Goal: Obtain resource: Download file/media

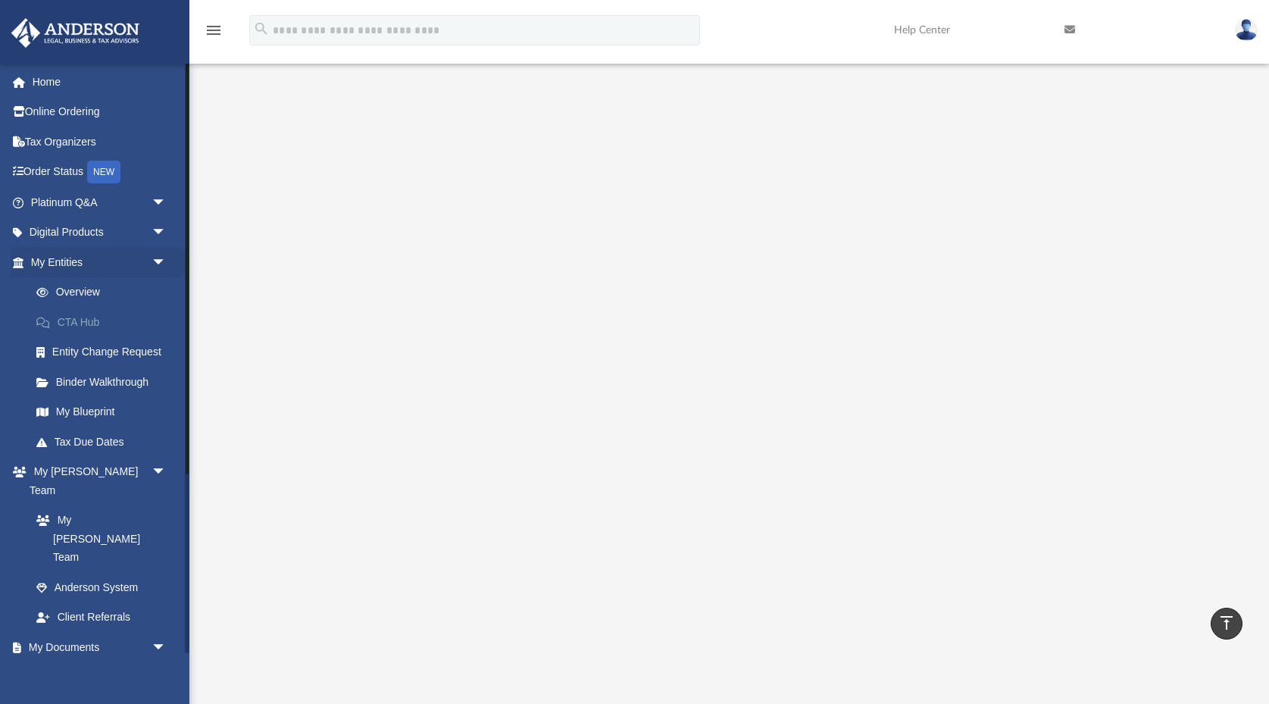
scroll to position [322, 0]
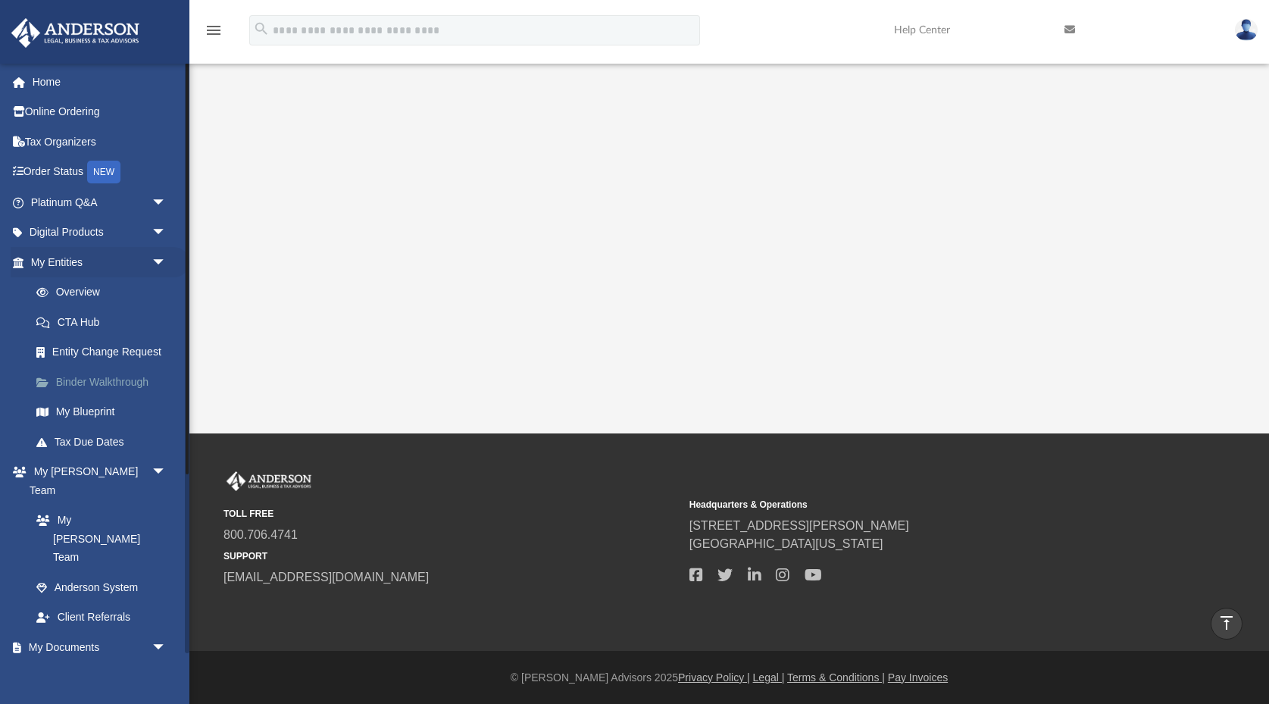
click at [103, 384] on link "Binder Walkthrough" at bounding box center [105, 382] width 168 height 30
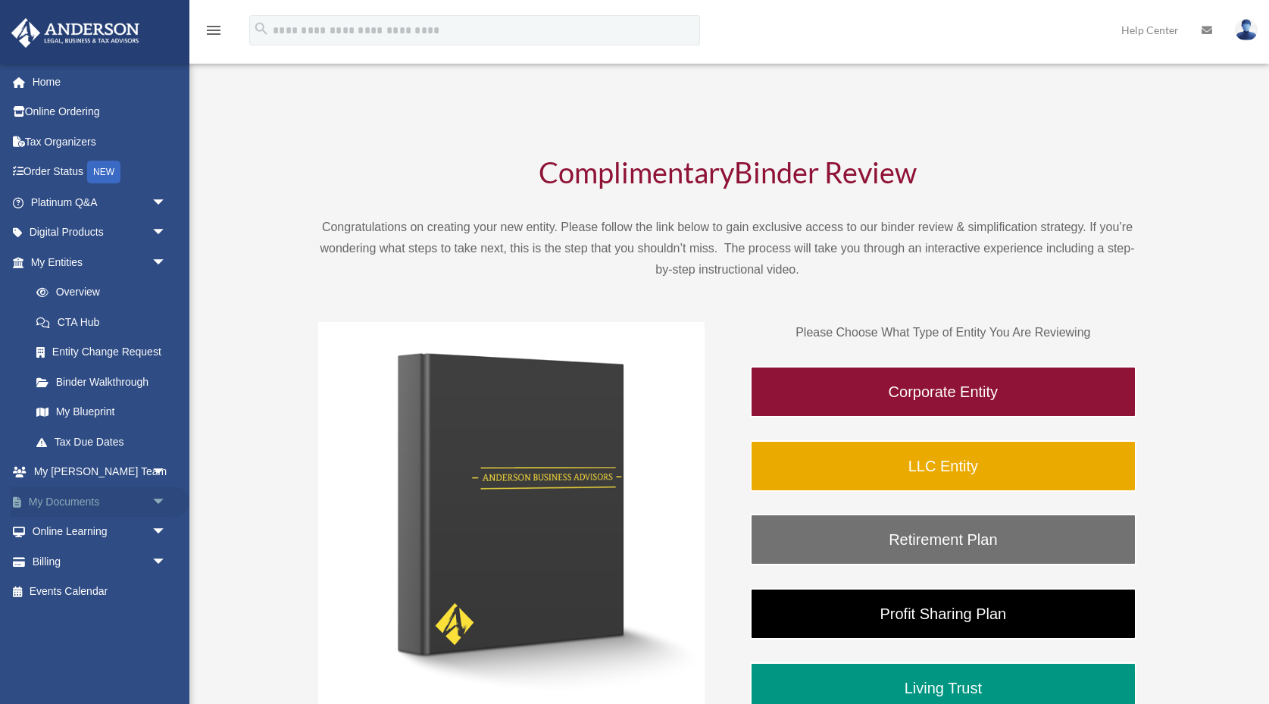
click at [77, 504] on link "My Documents arrow_drop_down" at bounding box center [100, 501] width 179 height 30
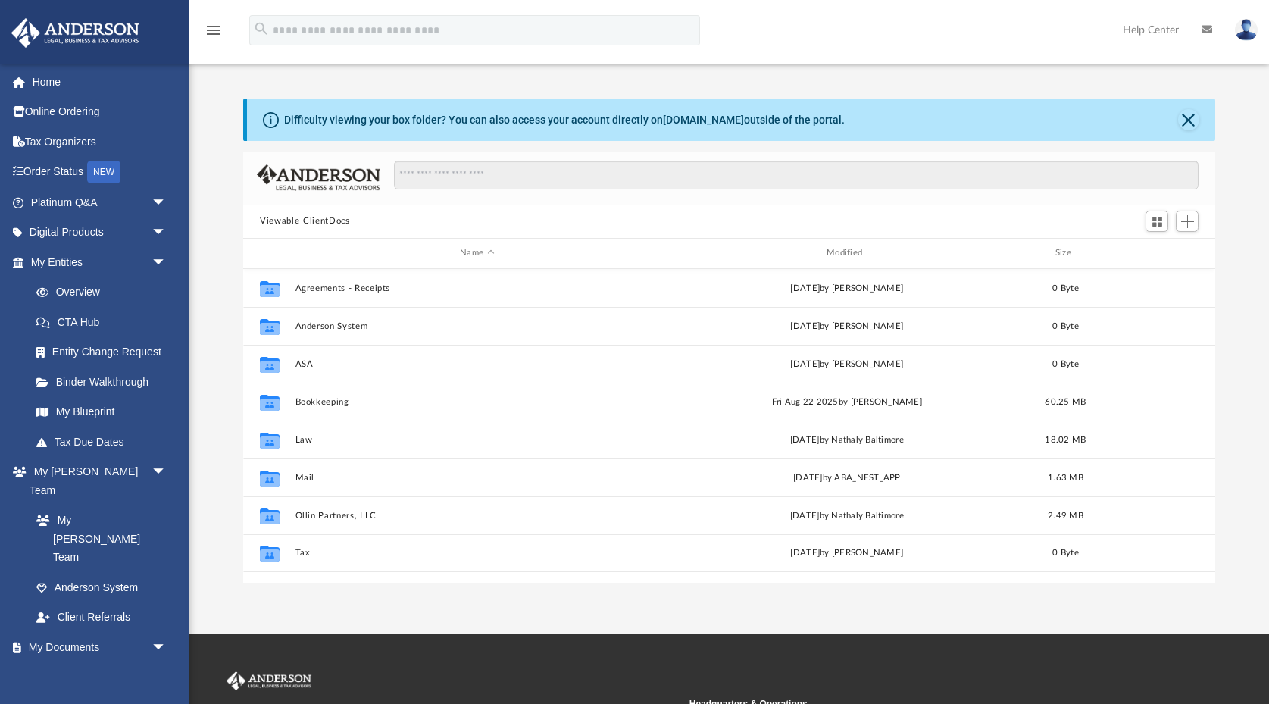
scroll to position [344, 971]
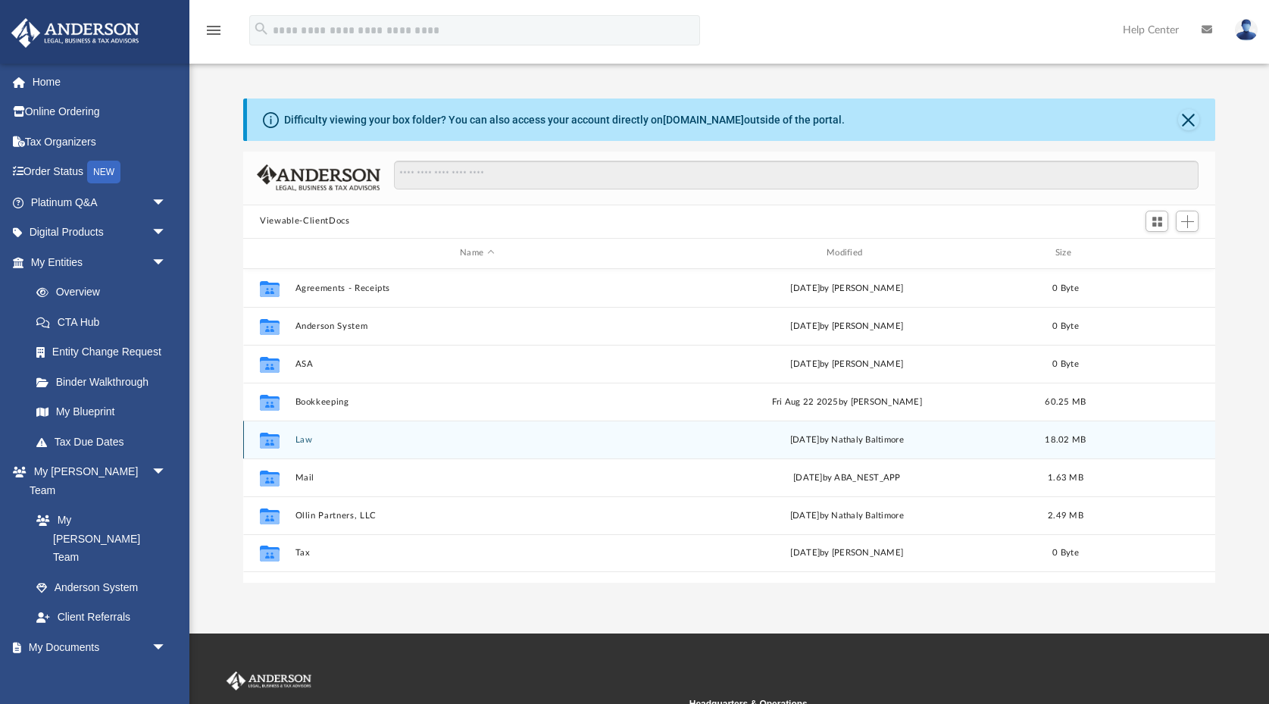
click at [297, 443] on div "Collaborated Folder Law Wed Jun 25 2025 by Nathaly Baltimore 18.02 MB" at bounding box center [729, 439] width 972 height 38
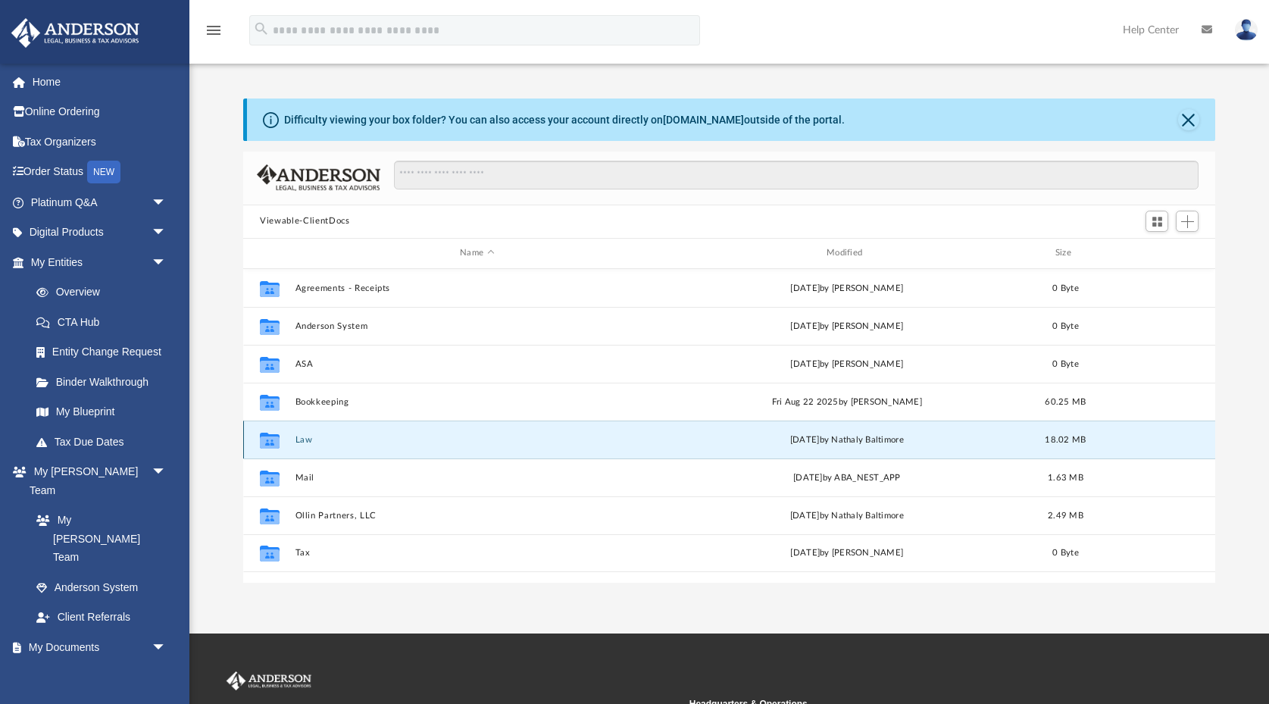
click at [298, 443] on div "Collaborated Folder Law Wed Jun 25 2025 by Nathaly Baltimore 18.02 MB" at bounding box center [729, 439] width 972 height 38
click at [305, 439] on button "Law" at bounding box center [477, 439] width 364 height 10
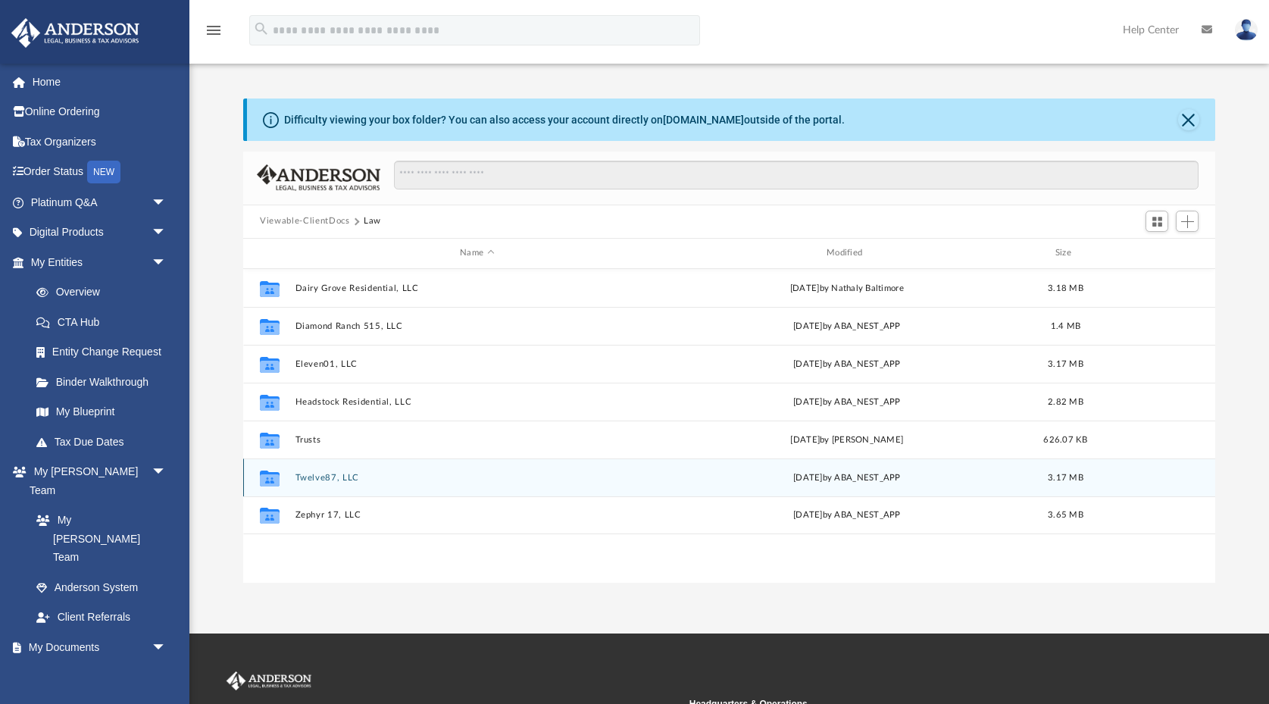
click at [311, 478] on button "Twelve87, LLC" at bounding box center [477, 477] width 364 height 10
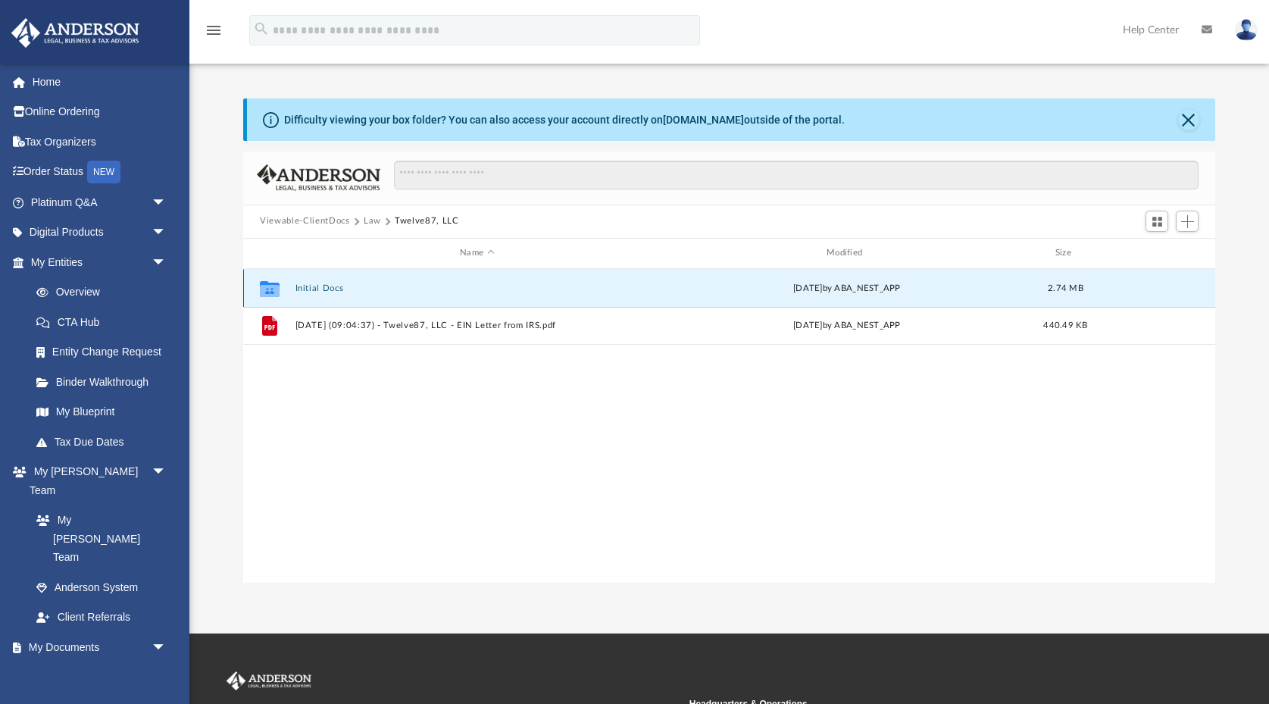
click at [323, 283] on button "Initial Docs" at bounding box center [477, 288] width 364 height 10
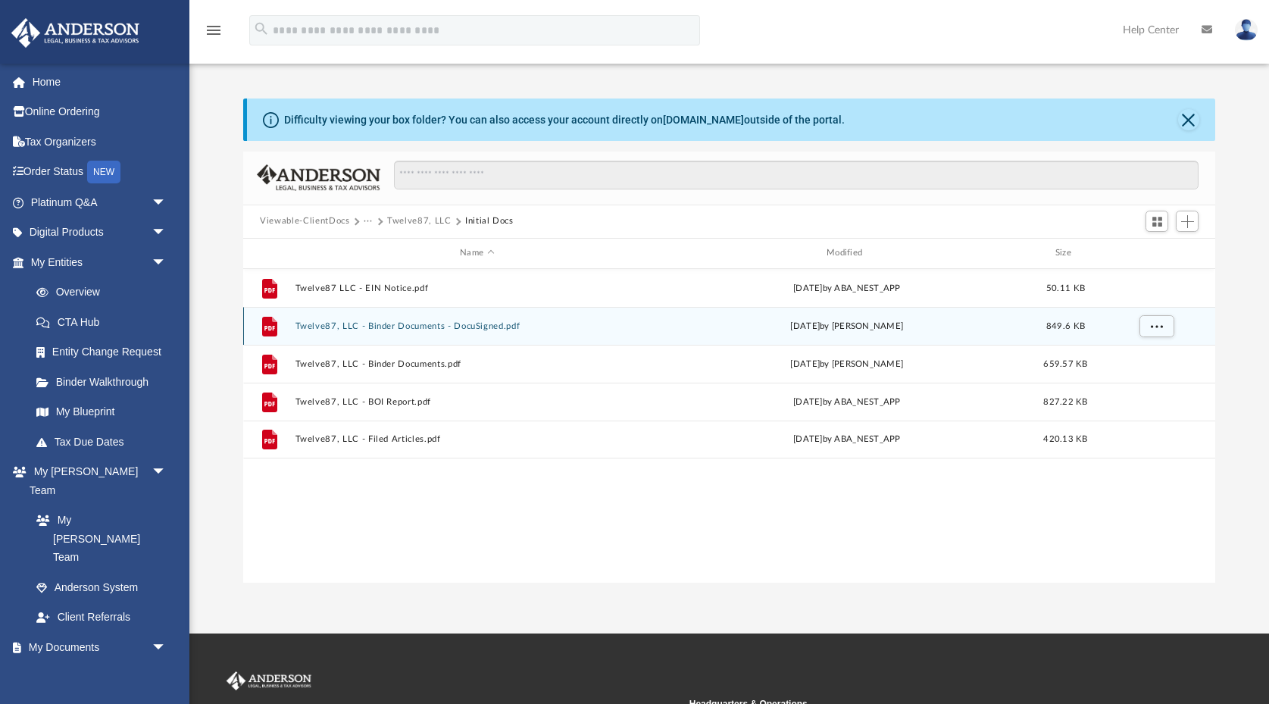
click at [464, 325] on button "Twelve87, LLC - Binder Documents - DocuSigned.pdf" at bounding box center [477, 325] width 364 height 10
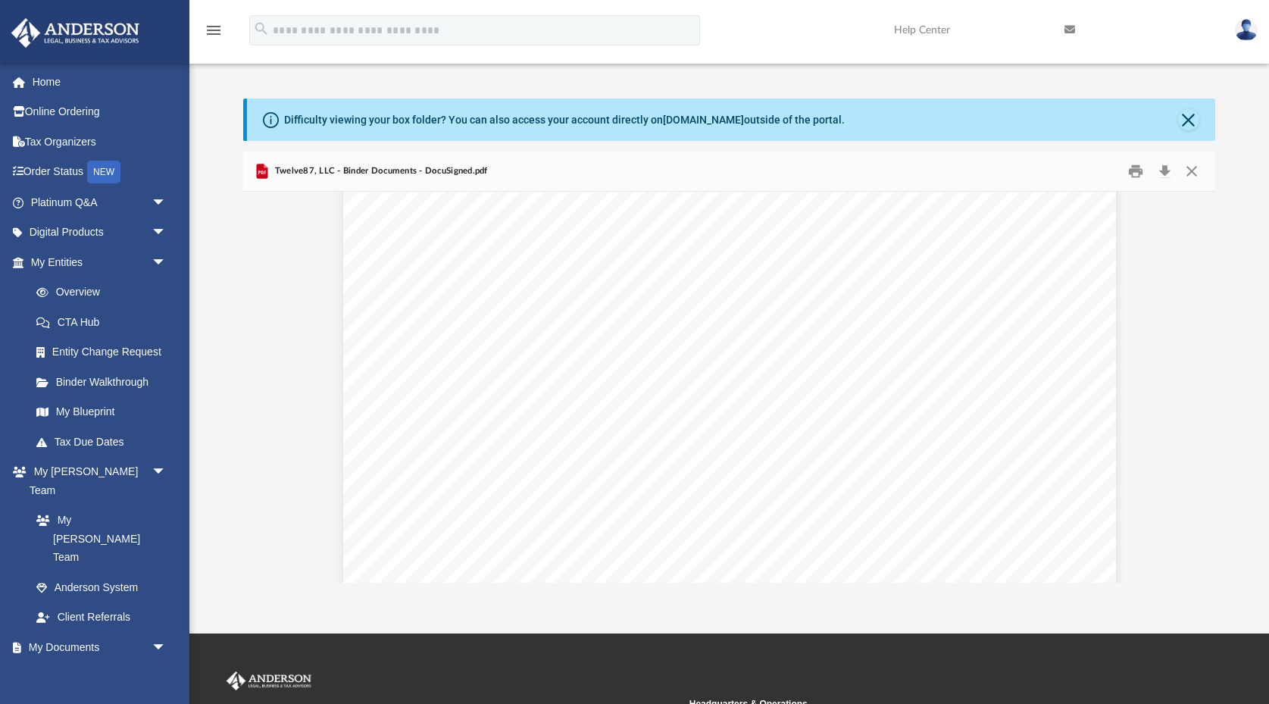
scroll to position [5441, 0]
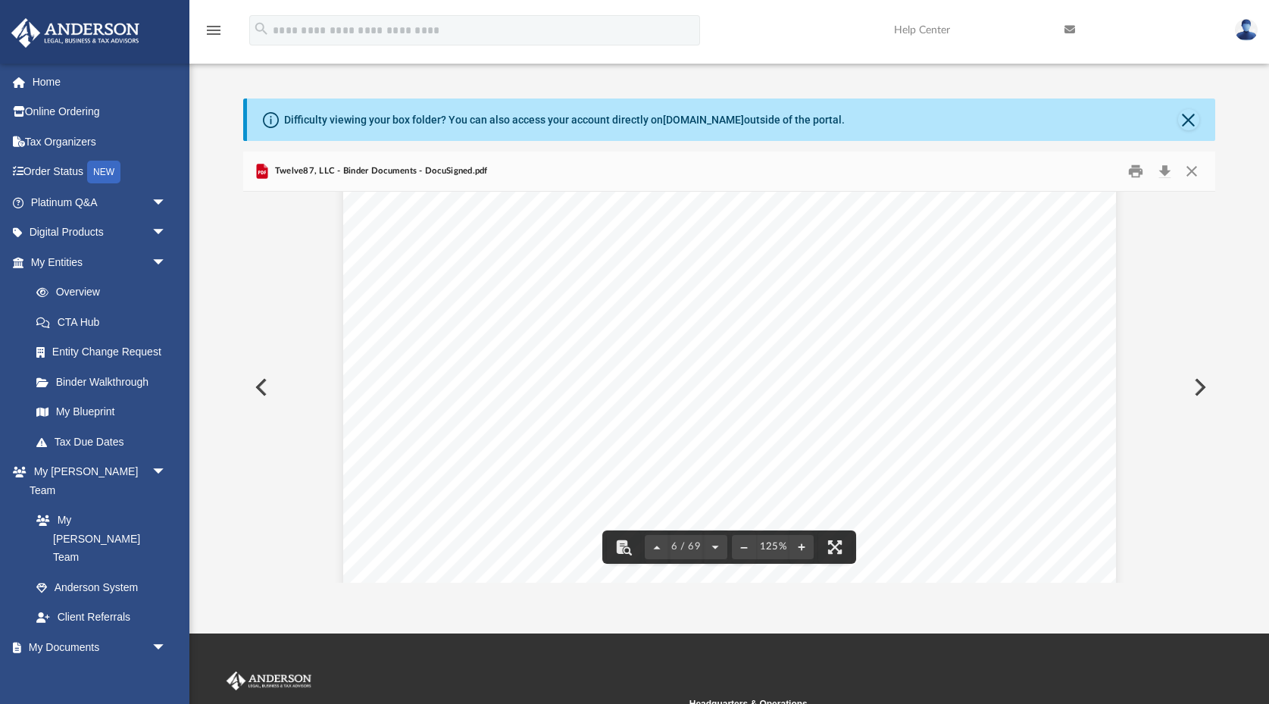
drag, startPoint x: 936, startPoint y: 395, endPoint x: 570, endPoint y: 349, distance: 368.8
click at [570, 349] on div "Common Banking Account Questions Who will be the signor on the account? For a m…" at bounding box center [729, 375] width 773 height 1000
drag, startPoint x: 882, startPoint y: 384, endPoint x: 641, endPoint y: 370, distance: 241.3
click at [641, 370] on div "Common Banking Account Questions Who will be the signor on the account? For a m…" at bounding box center [729, 375] width 773 height 1000
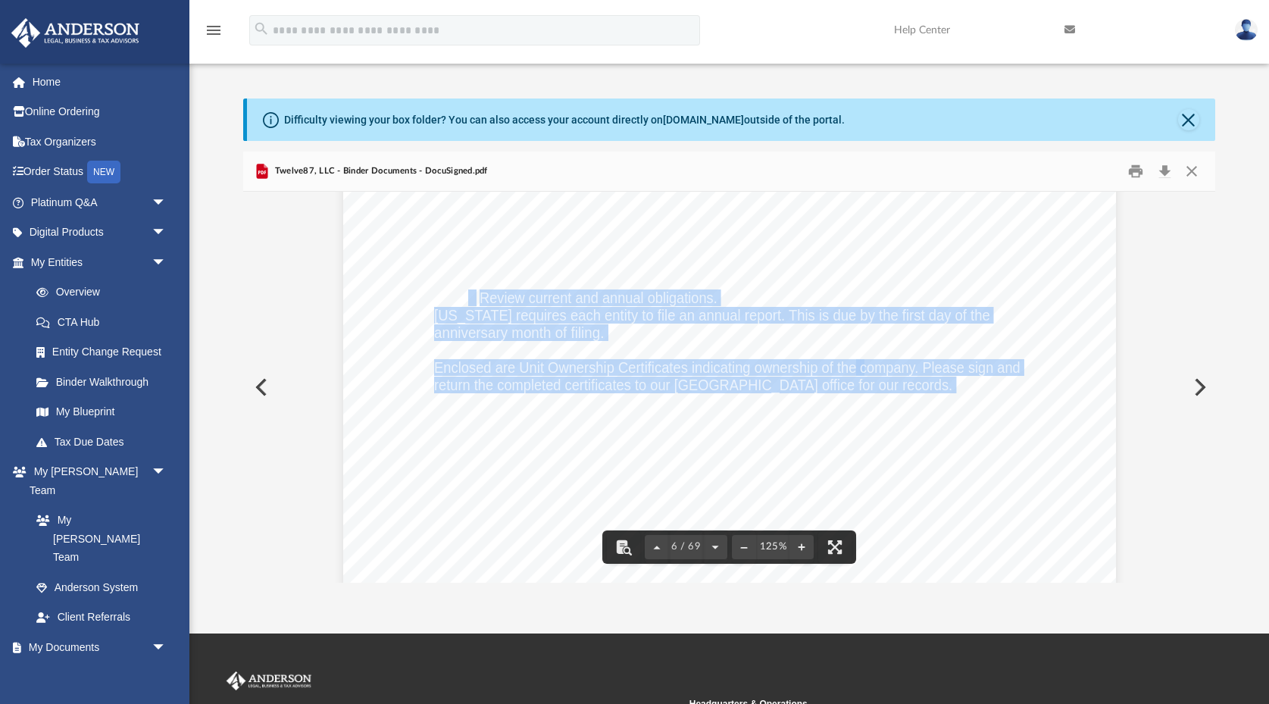
drag, startPoint x: 474, startPoint y: 293, endPoint x: 908, endPoint y: 385, distance: 443.6
click at [908, 385] on div "Common Banking Account Questions Who will be the signor on the account? For a m…" at bounding box center [729, 375] width 773 height 1000
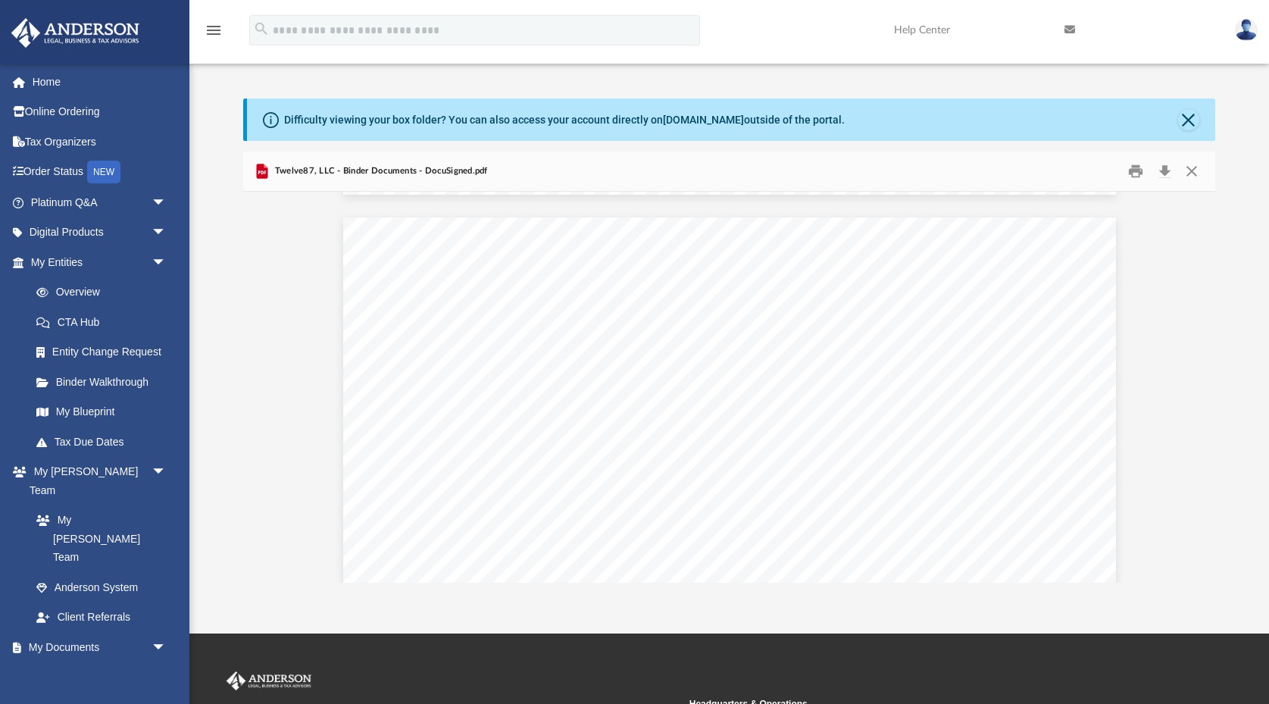
scroll to position [6158, 0]
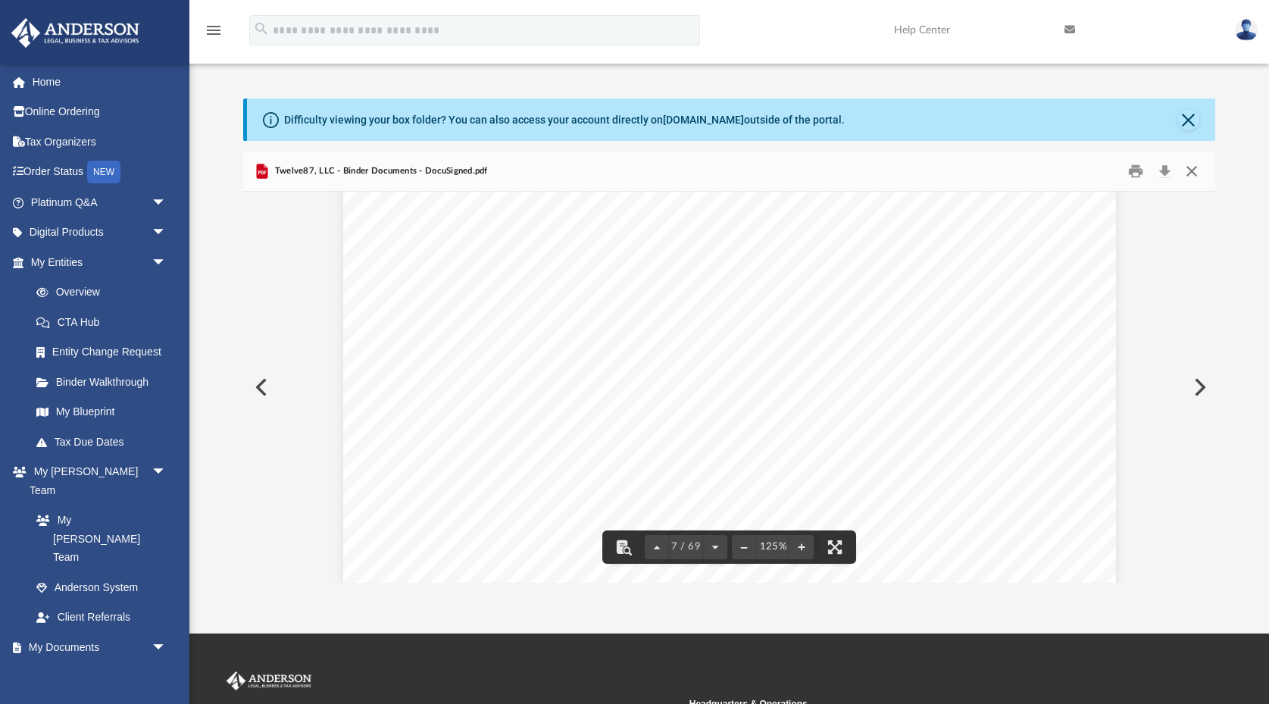
click at [1194, 168] on button "Close" at bounding box center [1190, 170] width 27 height 23
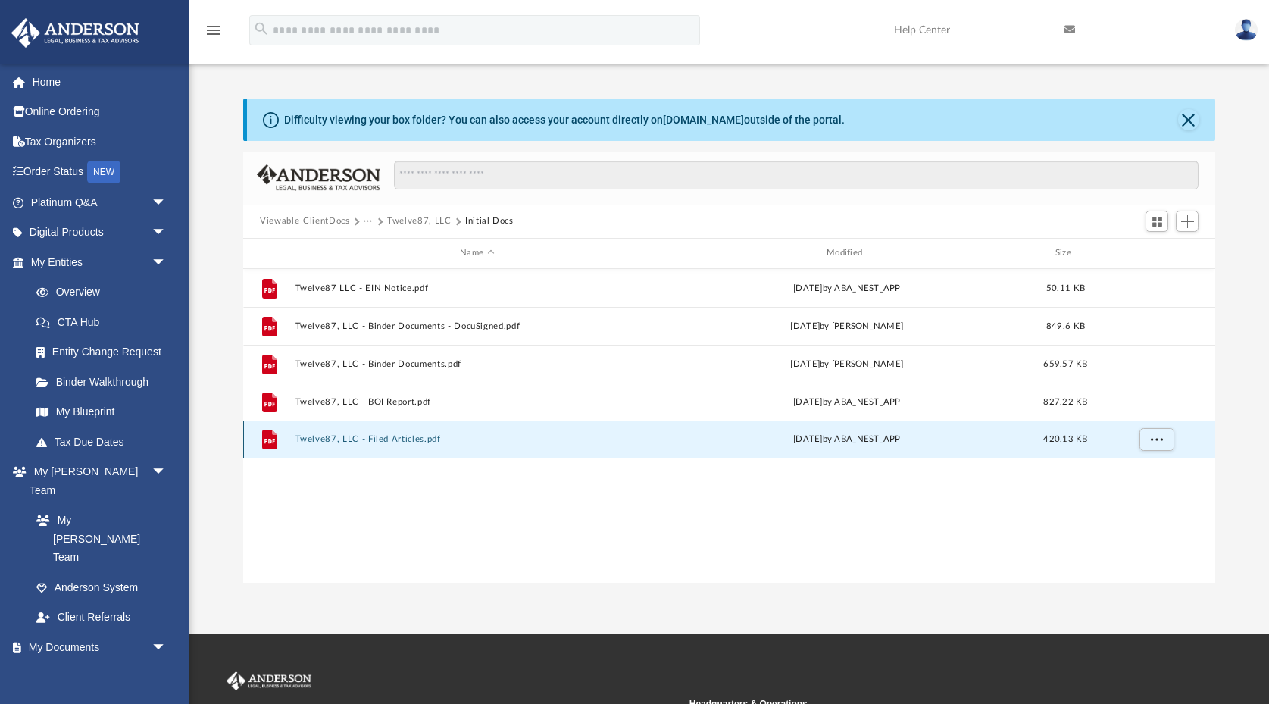
click at [395, 438] on button "Twelve87, LLC - Filed Articles.pdf" at bounding box center [477, 439] width 364 height 10
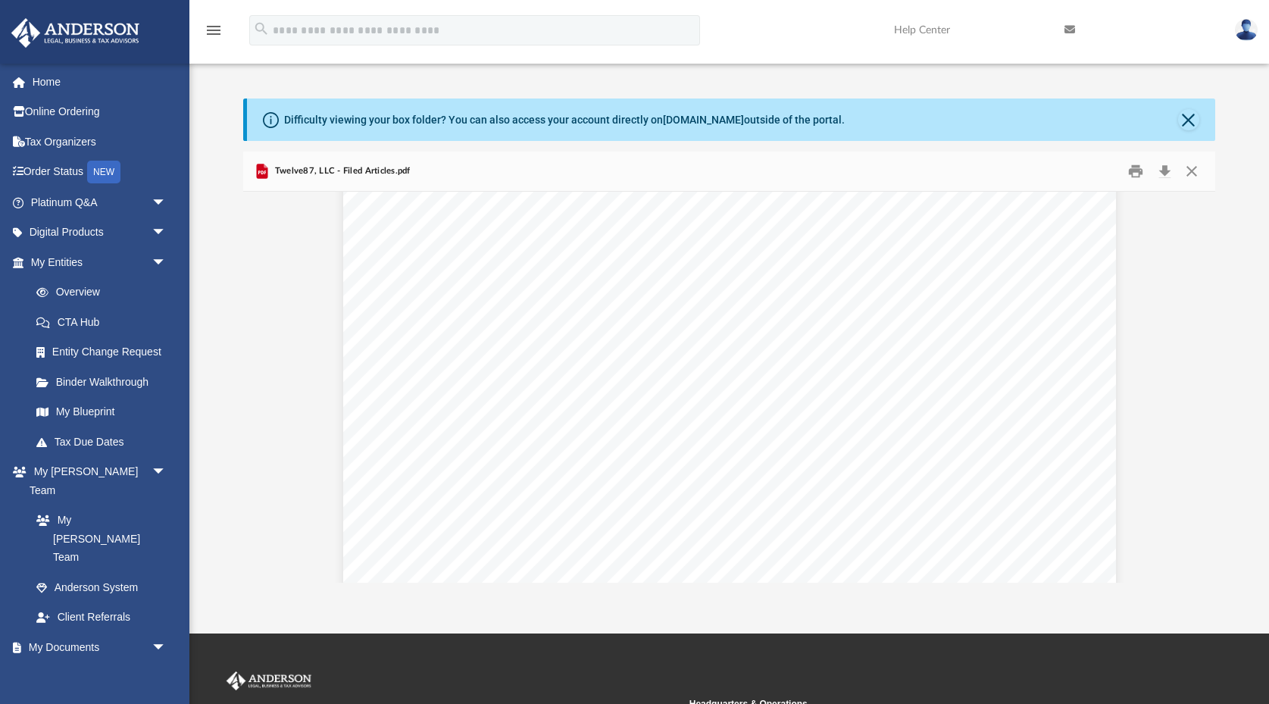
scroll to position [0, 0]
click at [1166, 170] on button "Download" at bounding box center [1164, 170] width 27 height 23
click at [1192, 167] on button "Close" at bounding box center [1190, 170] width 27 height 23
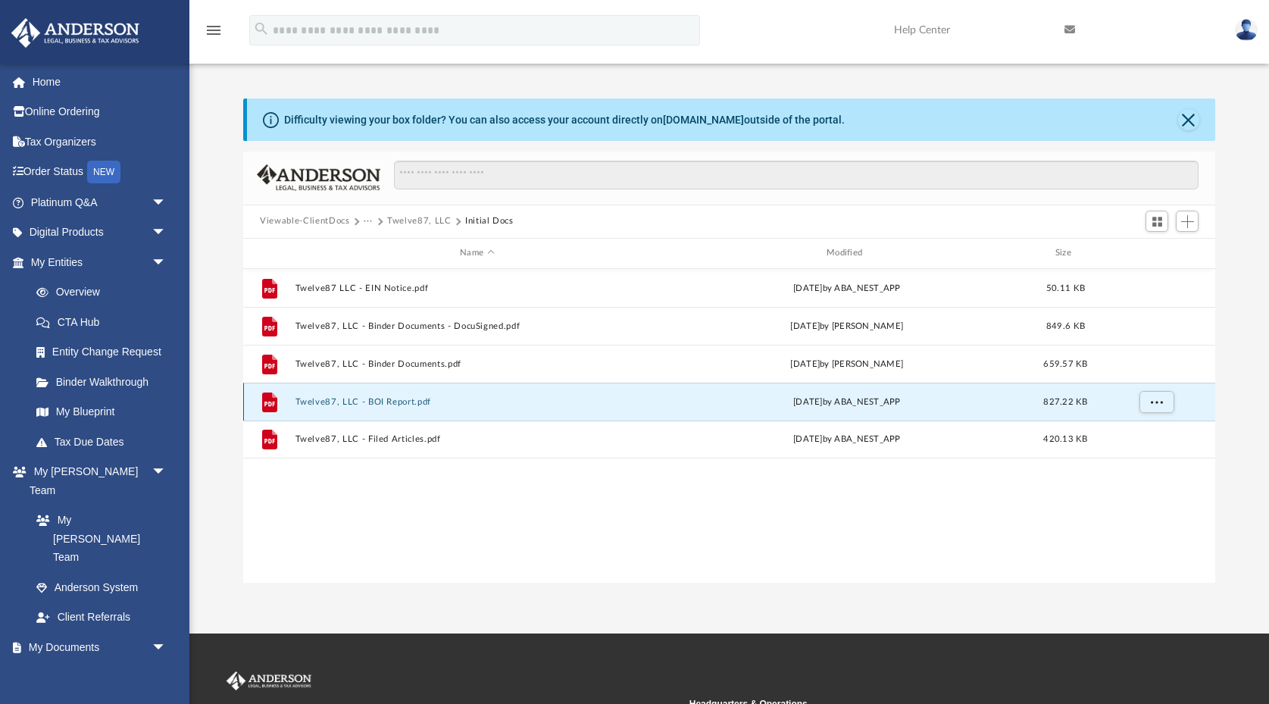
click at [399, 400] on button "Twelve87, LLC - BOI Report.pdf" at bounding box center [477, 401] width 364 height 10
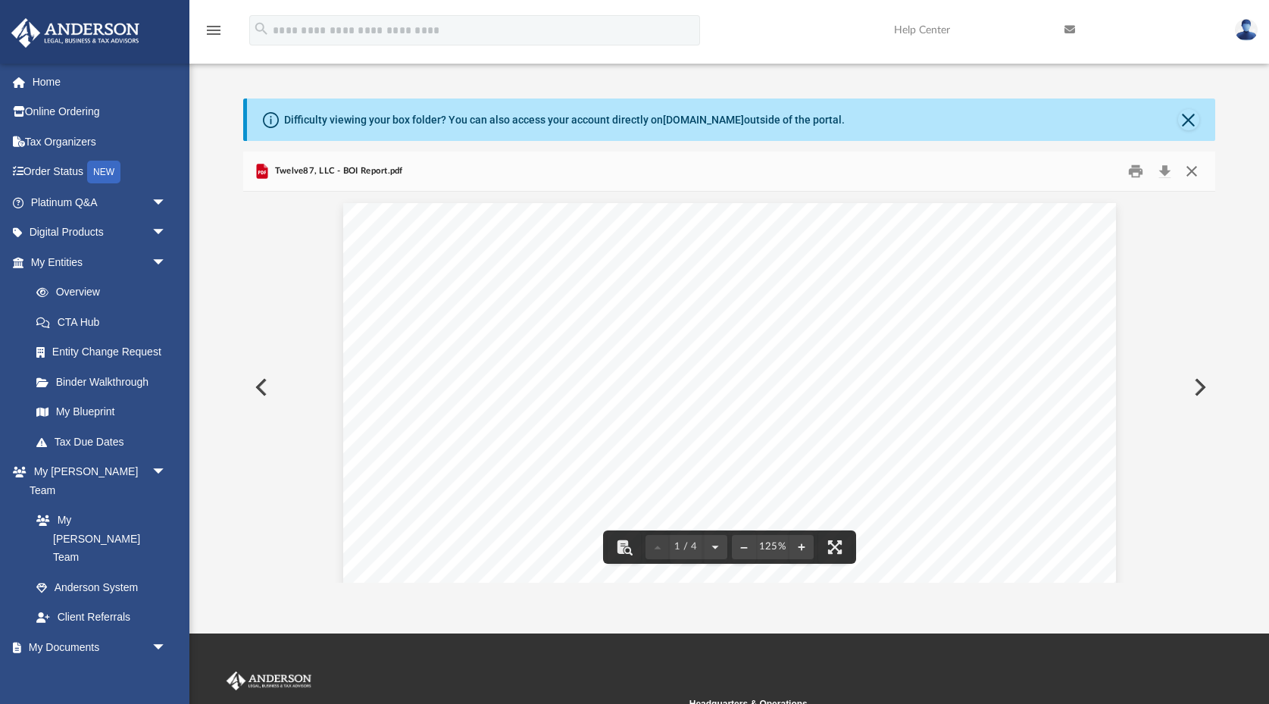
click at [1189, 176] on button "Close" at bounding box center [1190, 170] width 27 height 23
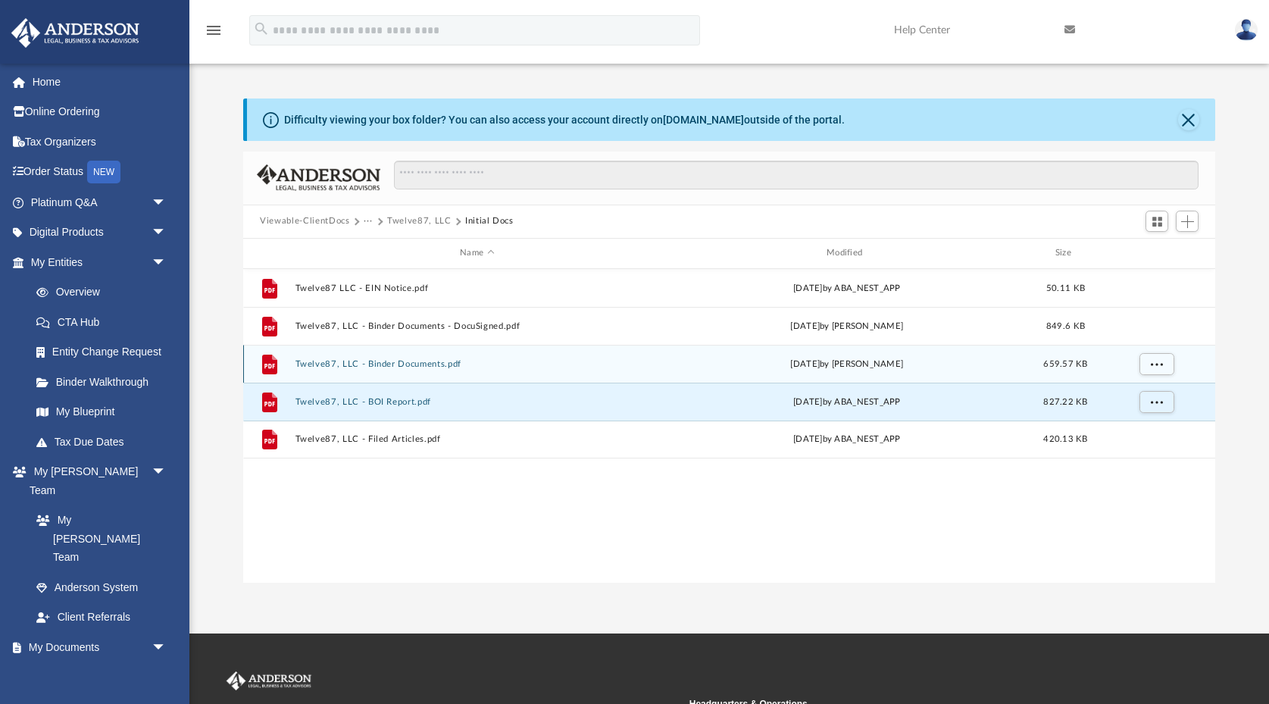
click at [440, 362] on button "Twelve87, LLC - Binder Documents.pdf" at bounding box center [477, 363] width 364 height 10
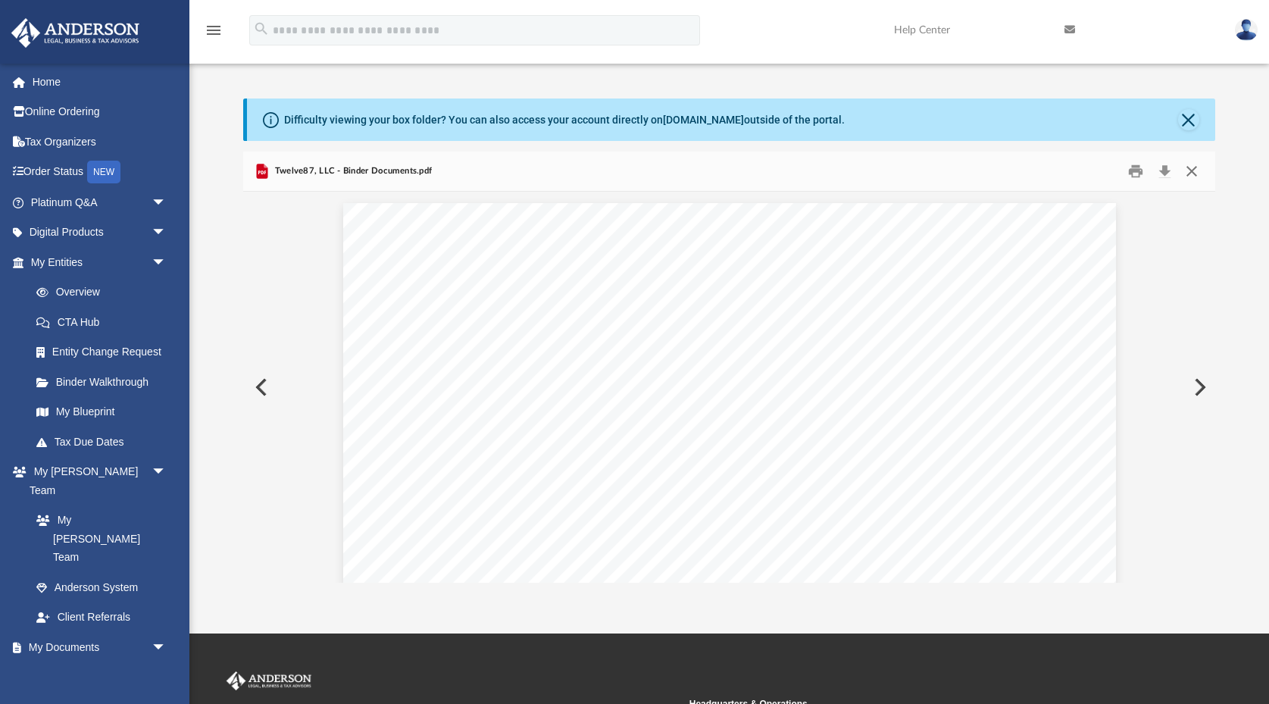
click at [1192, 169] on button "Close" at bounding box center [1190, 170] width 27 height 23
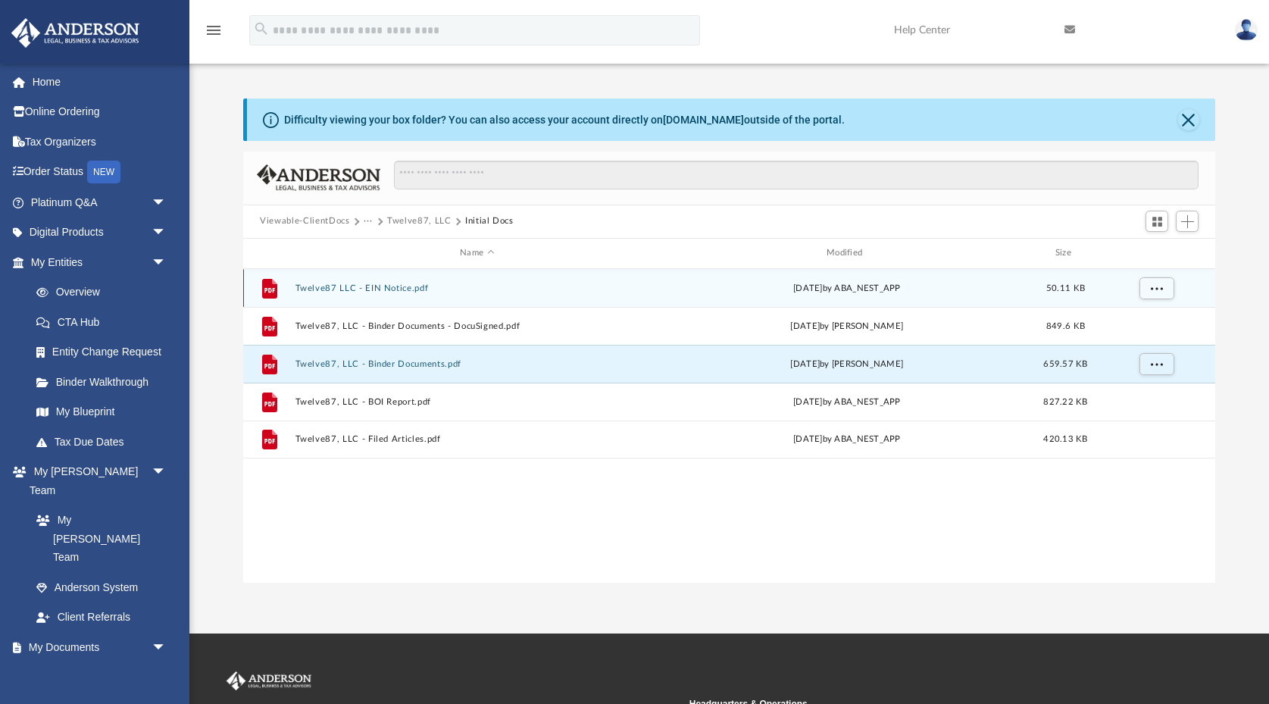
click at [386, 296] on div "File Twelve87 LLC - EIN Notice.pdf Thu Oct 31 2024 by ABA_NEST_APP 50.11 KB" at bounding box center [729, 288] width 972 height 38
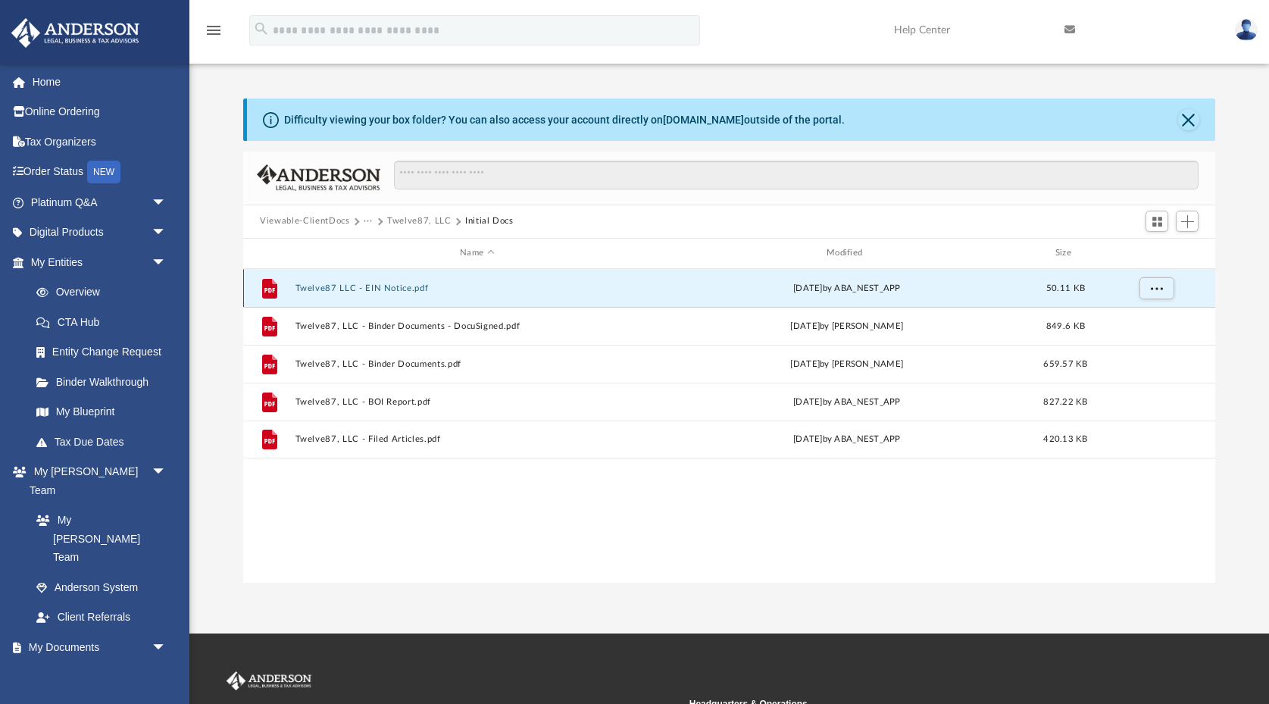
click at [389, 294] on div "File Twelve87 LLC - EIN Notice.pdf Thu Oct 31 2024 by ABA_NEST_APP 50.11 KB" at bounding box center [729, 288] width 972 height 38
click at [390, 288] on button "Twelve87 LLC - EIN Notice.pdf" at bounding box center [477, 288] width 364 height 10
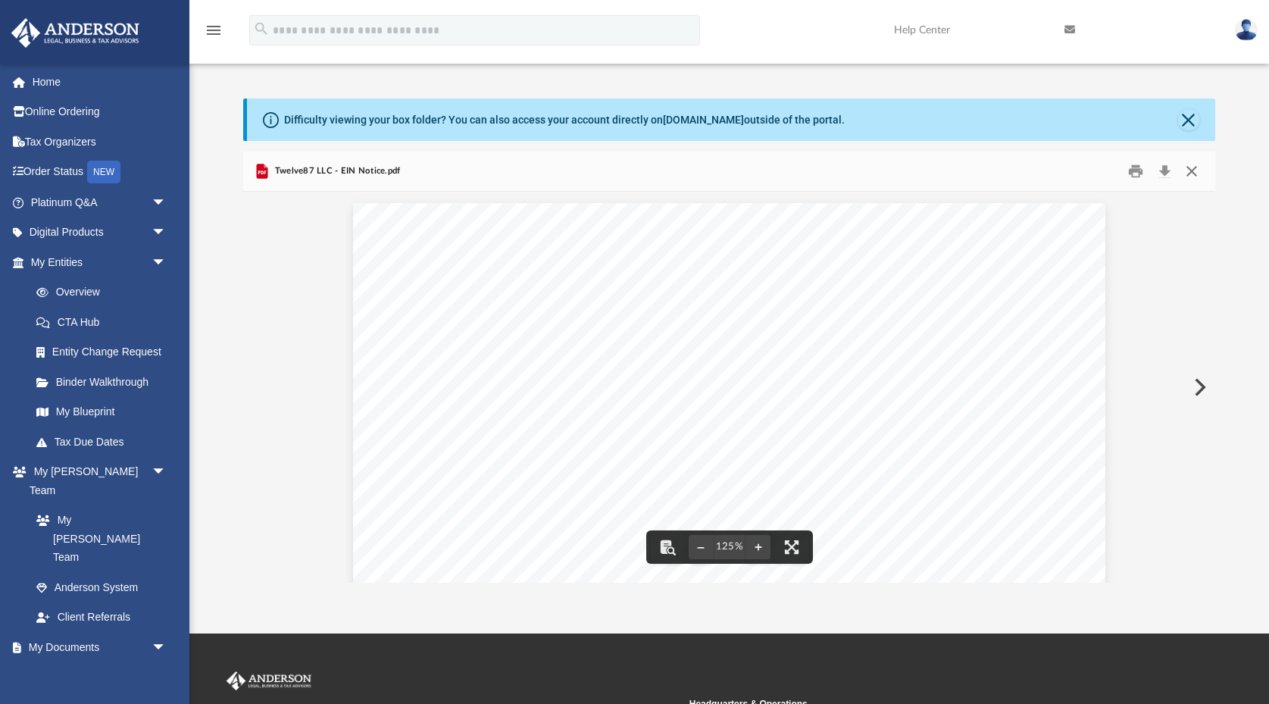
click at [1198, 172] on button "Close" at bounding box center [1190, 170] width 27 height 23
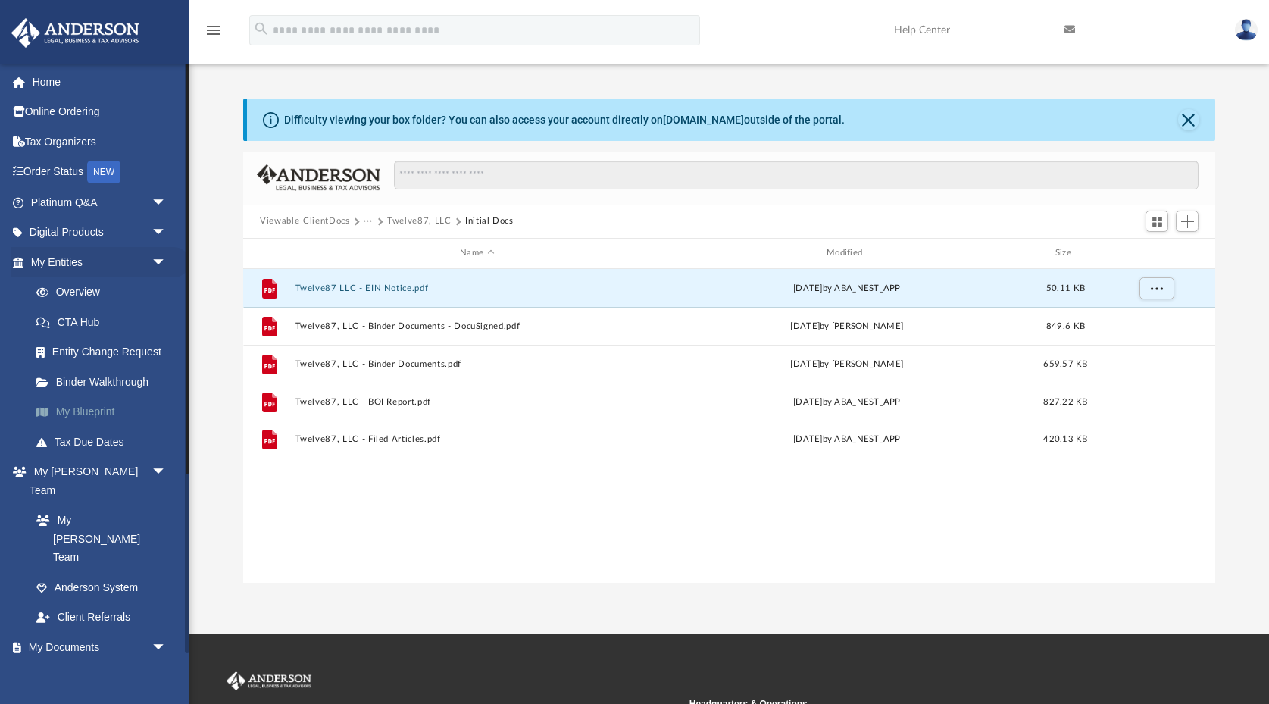
click at [107, 410] on link "My Blueprint" at bounding box center [105, 412] width 168 height 30
